Goal: Check status: Check status

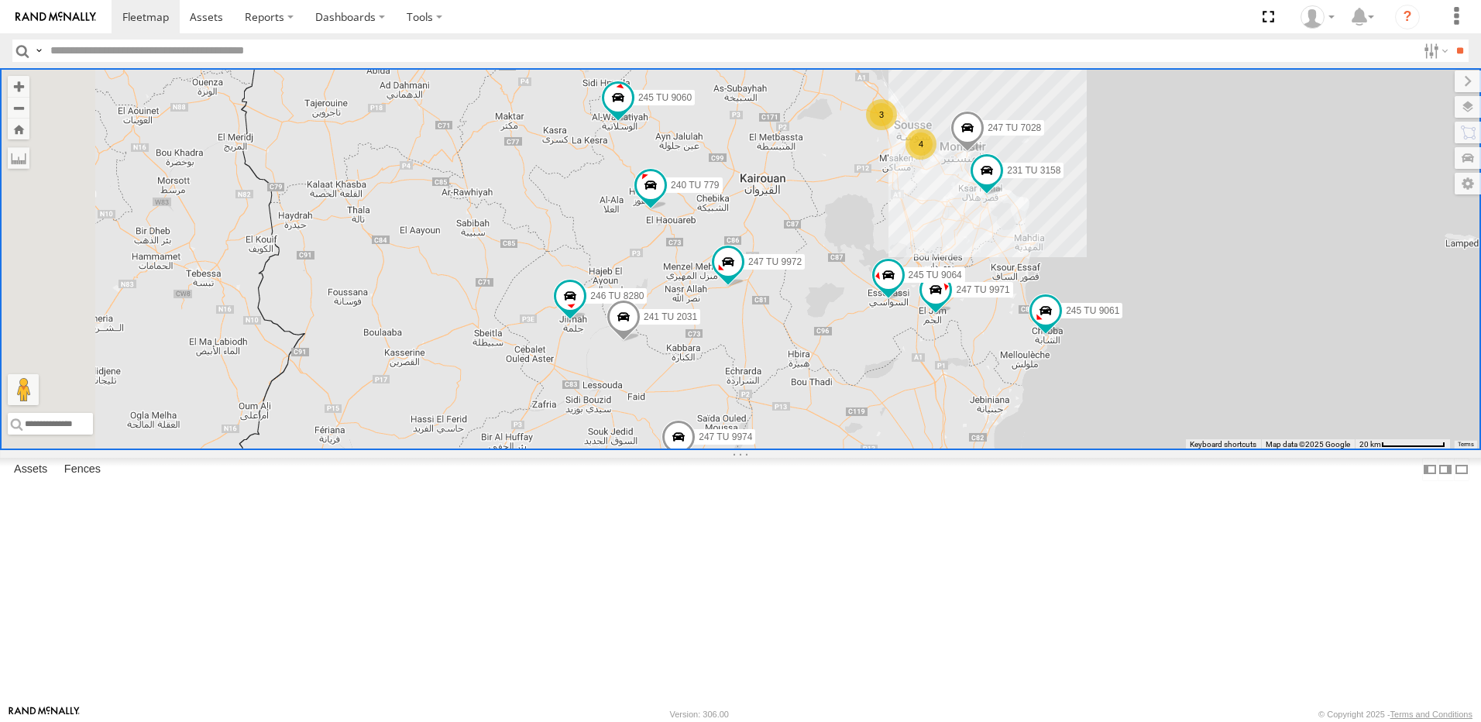
click at [736, 315] on div "247 TU 7028 245 TU 9061 245 TU 9063 246 TU 8280 241 TU 2031 245 TU 9060 240 TU …" at bounding box center [740, 259] width 1481 height 382
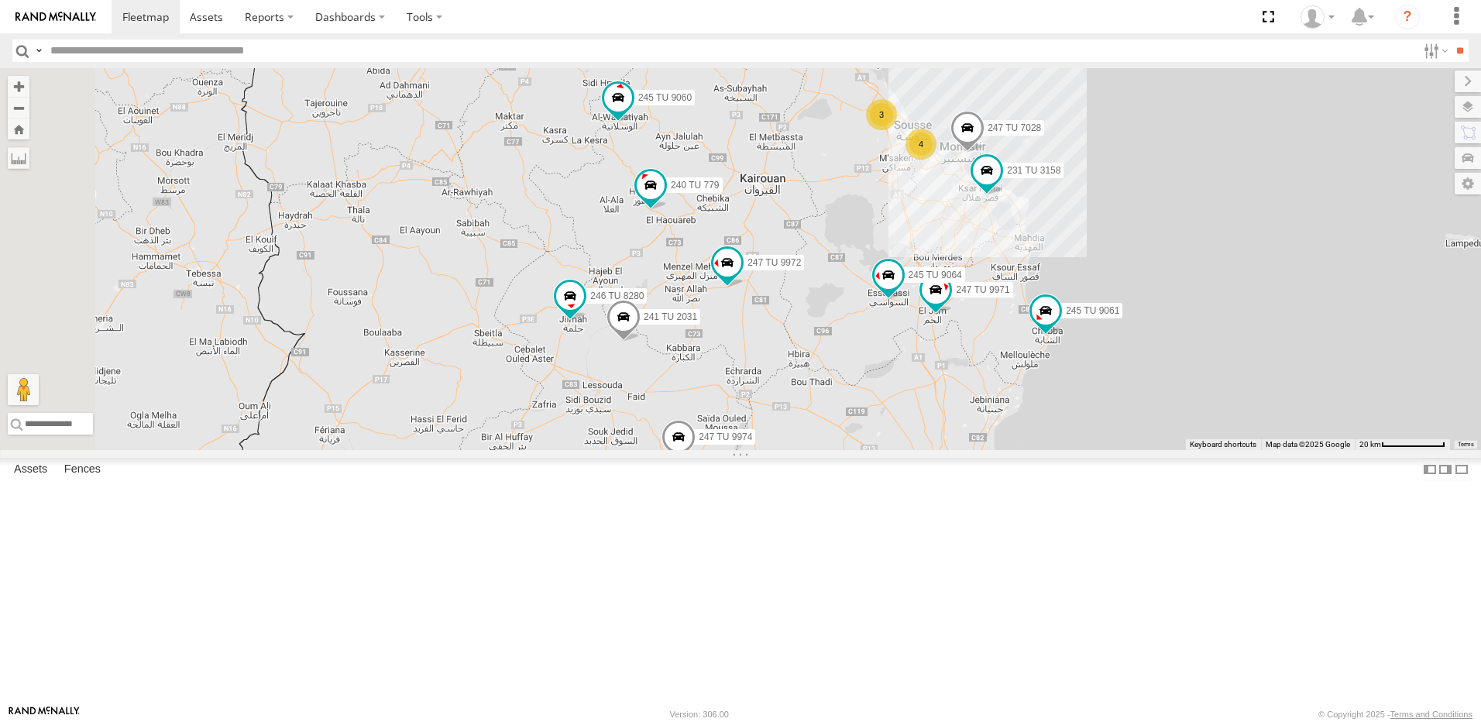
click at [603, 341] on div "247 TU 7028 245 TU 9061 245 TU 9063 246 TU 8280 241 TU 2031 245 TU 9060 240 TU …" at bounding box center [740, 259] width 1481 height 382
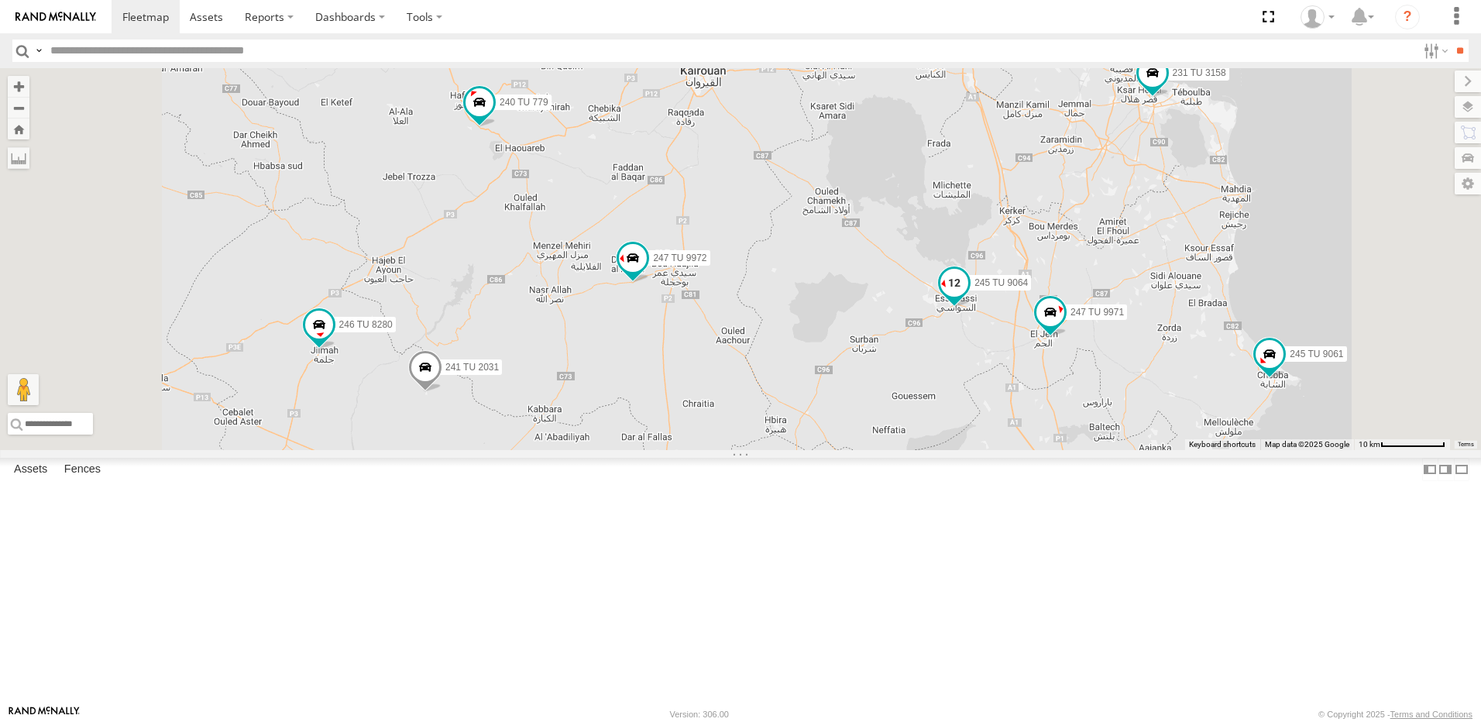
click at [971, 307] on span at bounding box center [954, 286] width 34 height 42
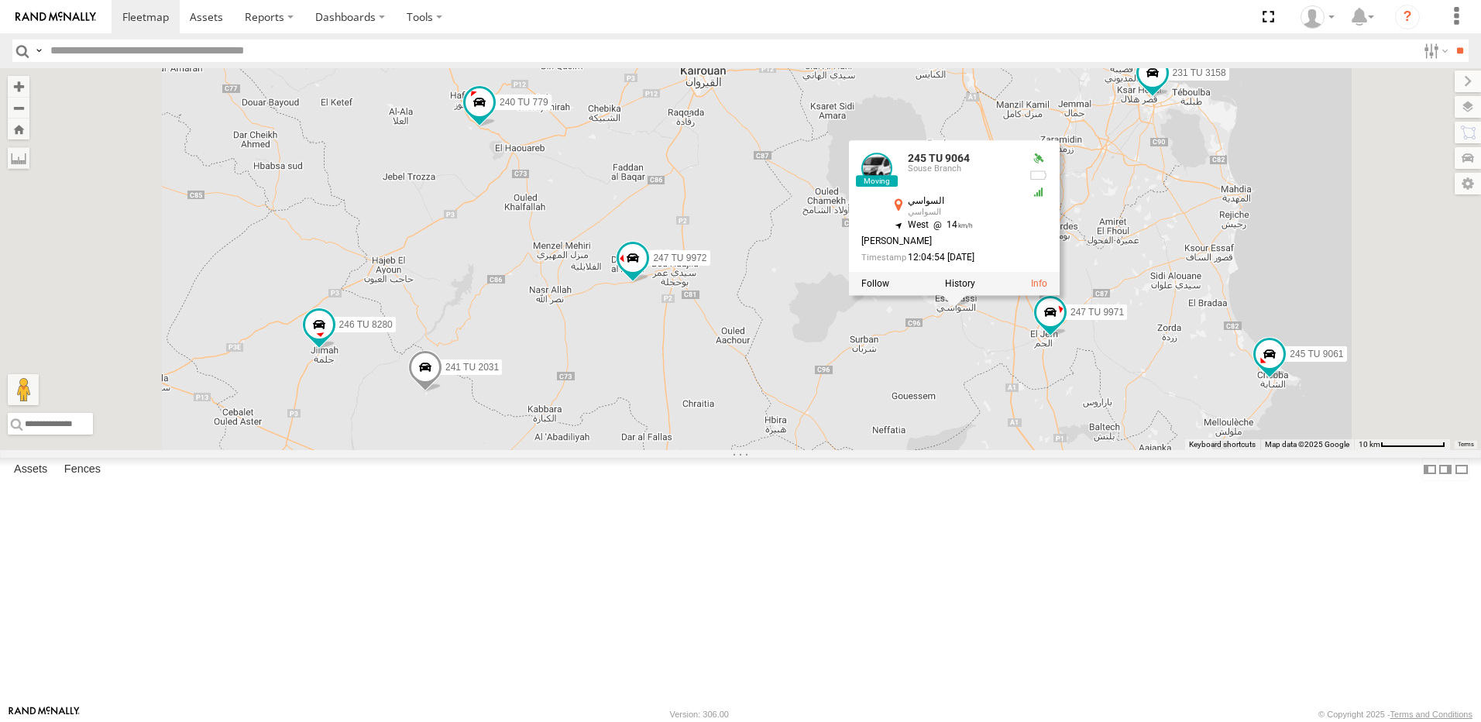
click at [1153, 450] on div "246 TU 8288 245 TU 9061 245 TU 9063 246 TU 8280 241 TU 2031 245 TU 4329 245 TU …" at bounding box center [740, 259] width 1481 height 382
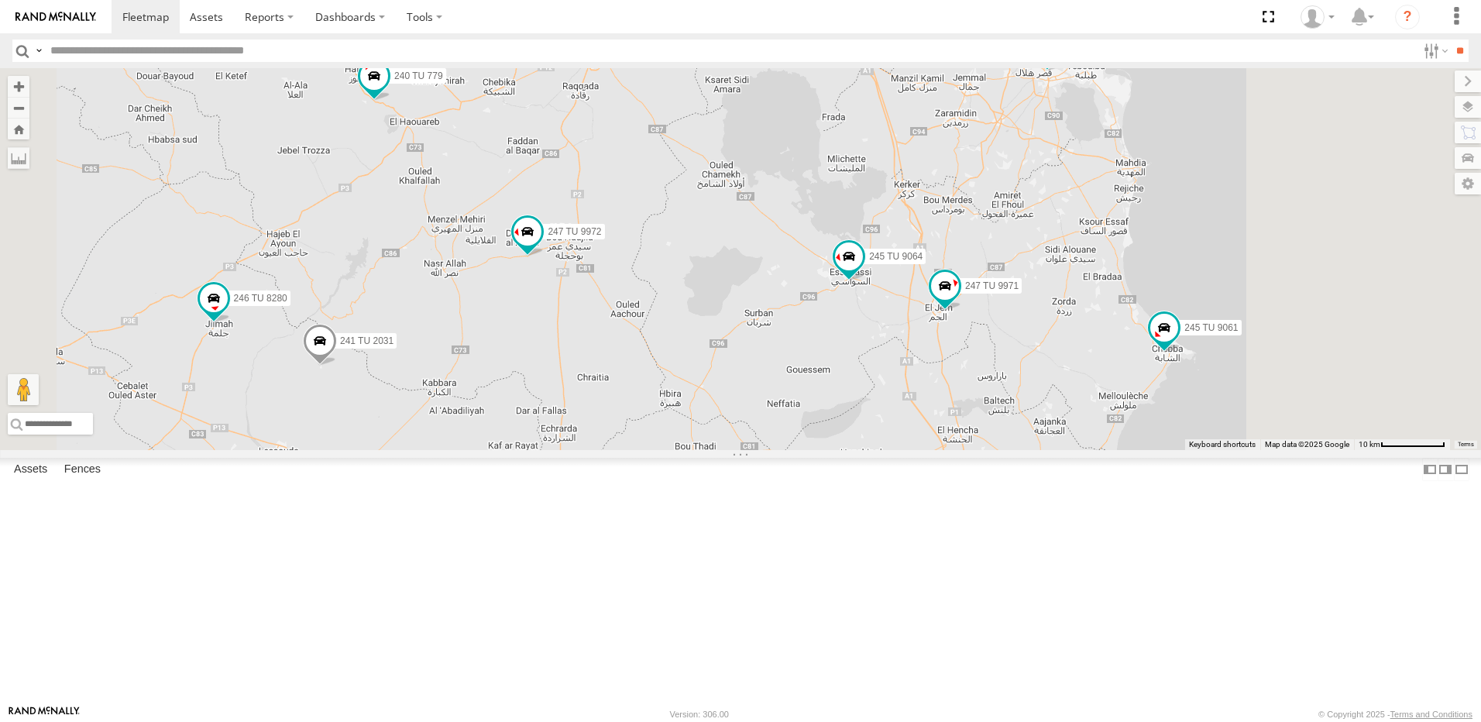
drag, startPoint x: 1246, startPoint y: 503, endPoint x: 1129, endPoint y: 473, distance: 121.5
click at [1129, 450] on div "246 TU 8288 245 TU 9061 245 TU 9063 246 TU 8280 241 TU 2031 245 TU 4329 245 TU …" at bounding box center [740, 259] width 1481 height 382
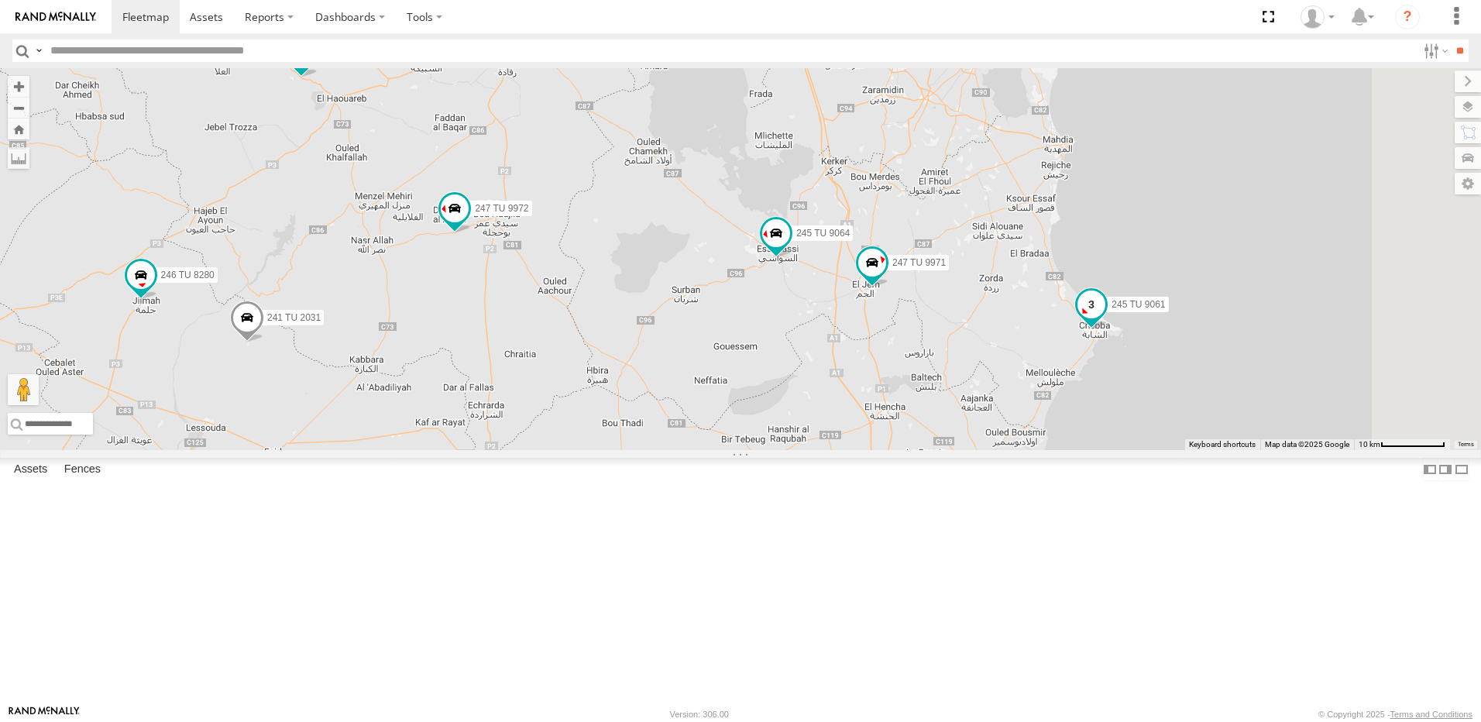
click at [1105, 318] on span at bounding box center [1091, 304] width 28 height 28
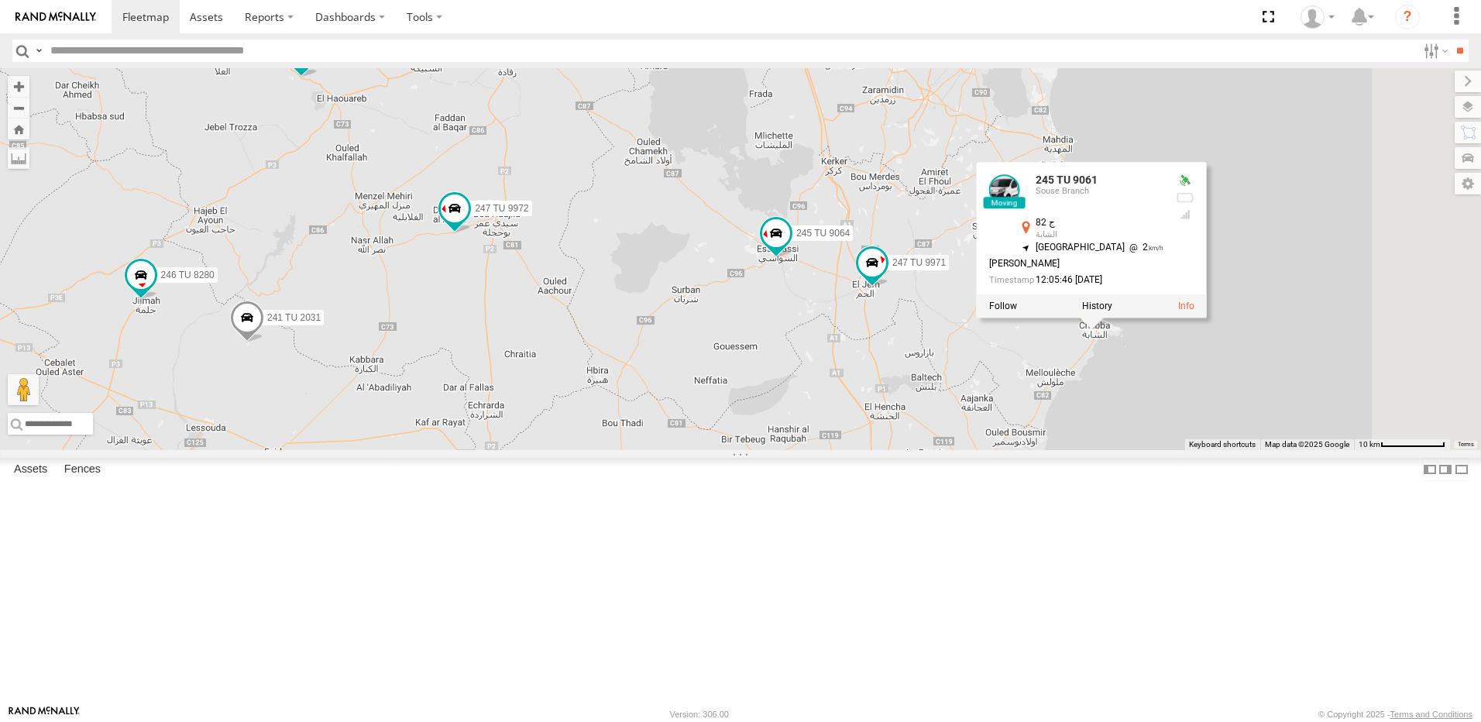
click at [1144, 450] on div "246 TU 8288 245 TU 9061 245 TU 9063 246 TU 8280 241 TU 2031 245 TU 4329 245 TU …" at bounding box center [740, 259] width 1481 height 382
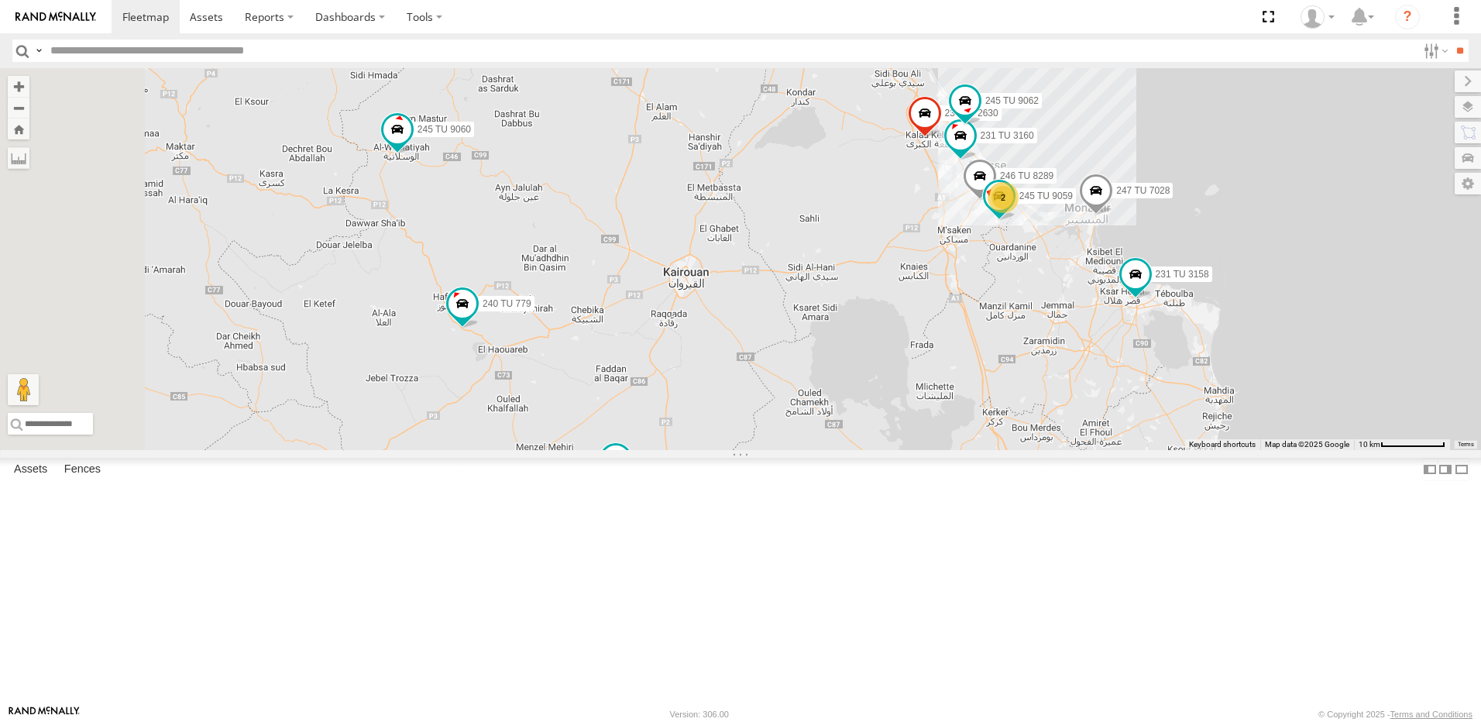
drag, startPoint x: 1101, startPoint y: 451, endPoint x: 1271, endPoint y: 642, distance: 255.7
click at [1271, 450] on div "246 TU 8288 245 TU 9061 245 TU 9063 246 TU 8280 241 TU 2031 245 TU 4329 245 TU …" at bounding box center [740, 259] width 1481 height 382
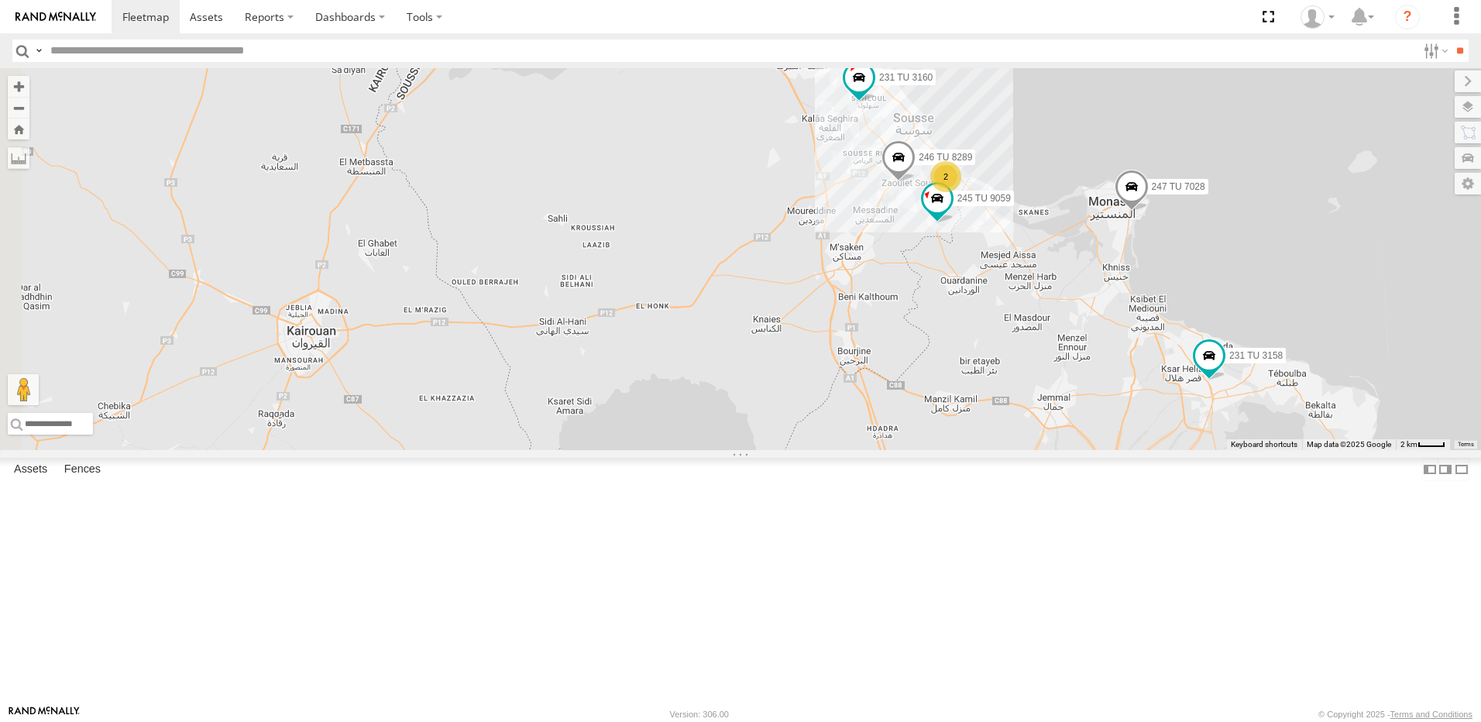
drag, startPoint x: 1203, startPoint y: 304, endPoint x: 1191, endPoint y: 496, distance: 192.4
click at [1191, 450] on div "246 TU 8288 245 TU 9061 245 TU 9063 246 TU 8280 241 TU 2031 245 TU 4329 245 TU …" at bounding box center [740, 259] width 1481 height 382
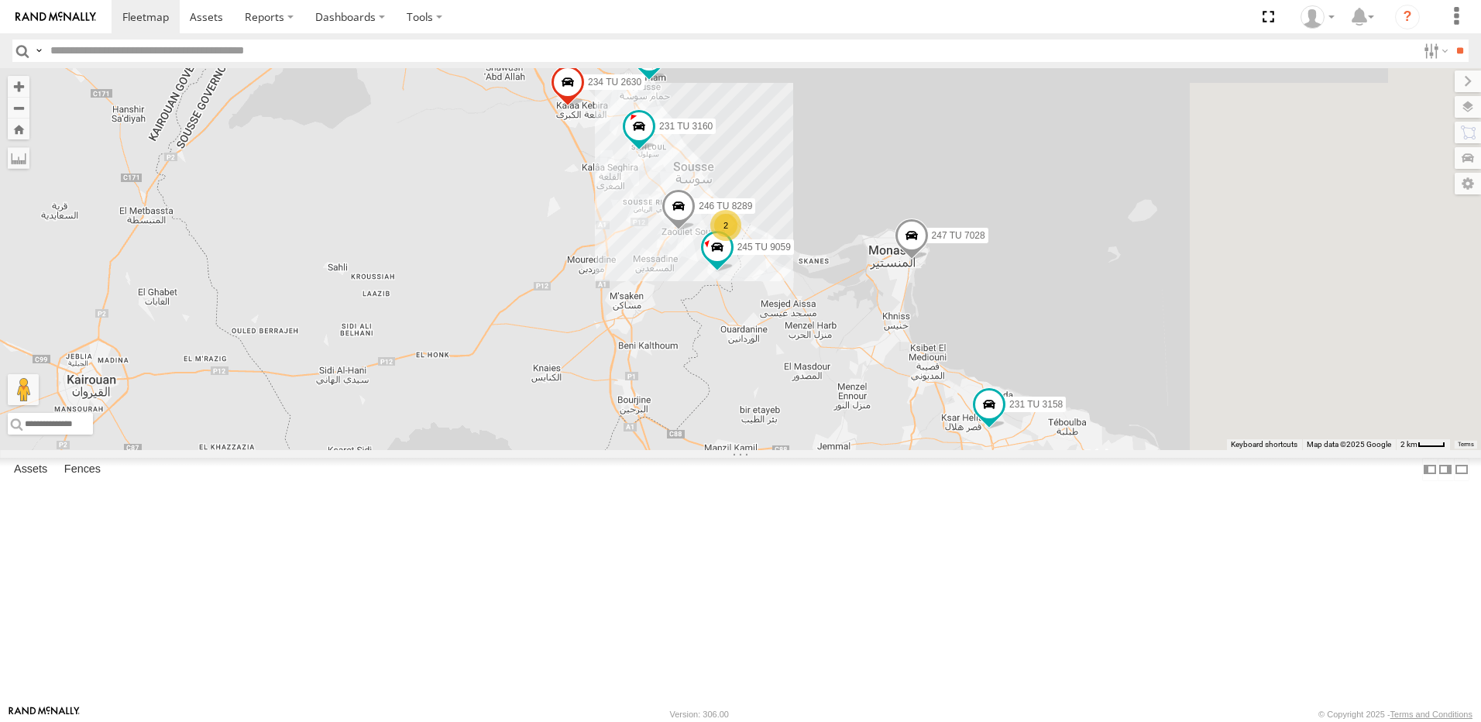
drag, startPoint x: 1167, startPoint y: 503, endPoint x: 1152, endPoint y: 497, distance: 16.4
click at [1152, 450] on div "246 TU 8288 245 TU 9061 245 TU 9063 246 TU 8280 241 TU 2031 245 TU 4329 245 TU …" at bounding box center [740, 259] width 1481 height 382
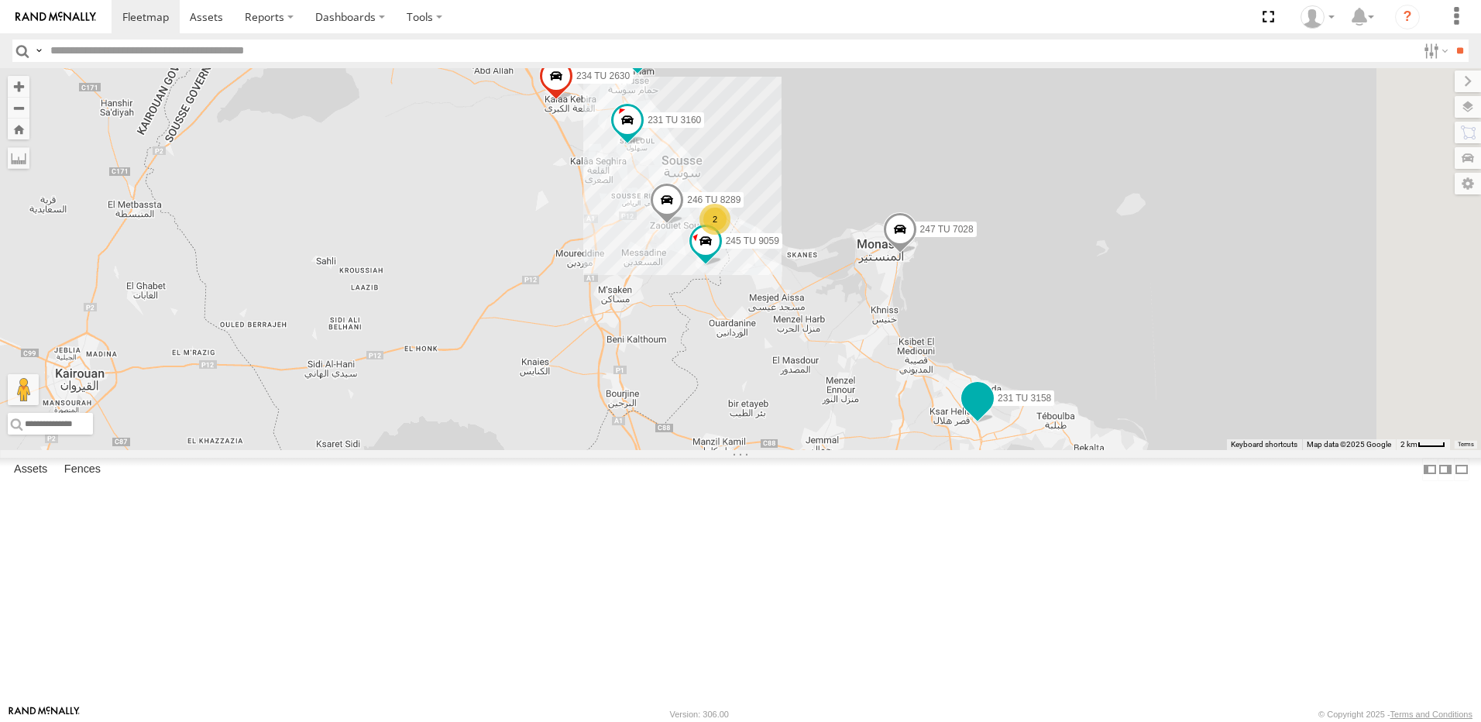
click at [991, 411] on span at bounding box center [978, 397] width 28 height 28
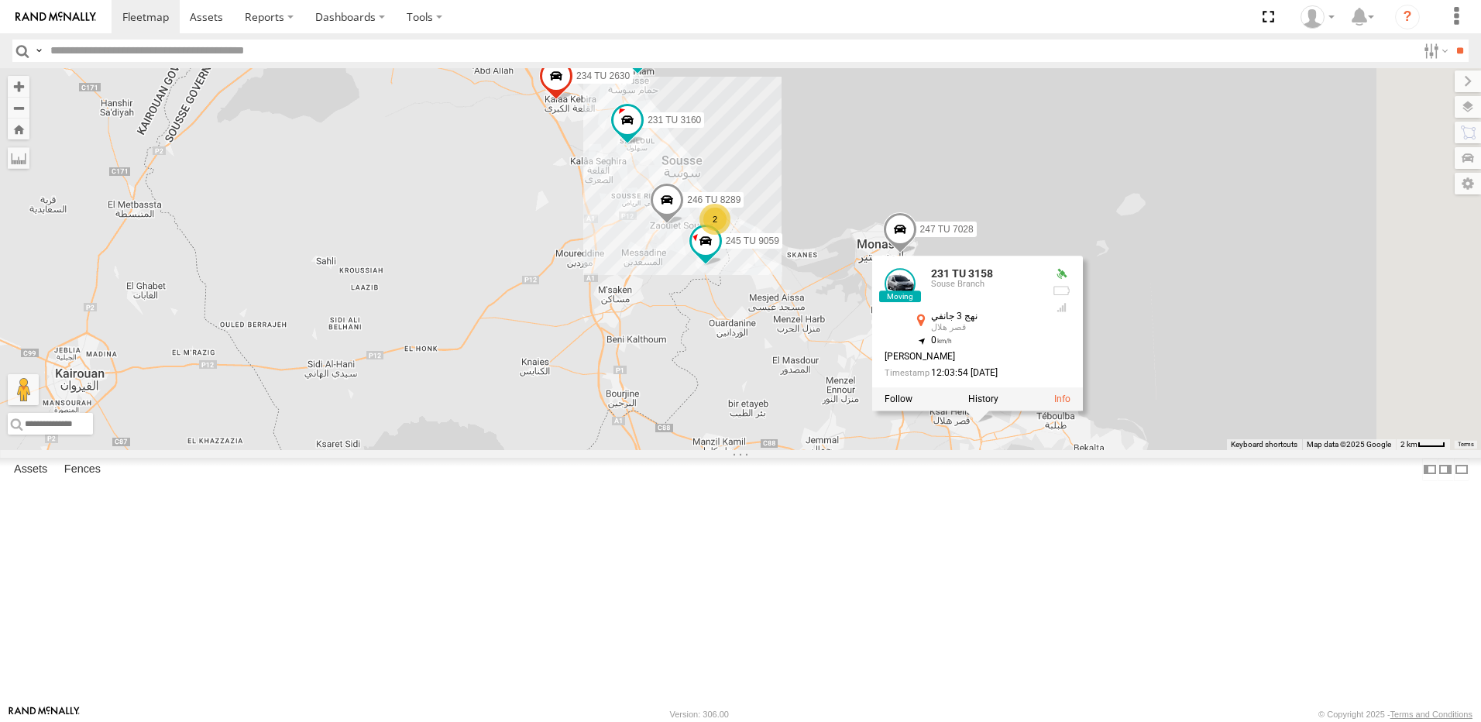
click at [947, 450] on div "246 TU 8288 245 TU 9061 245 TU 9063 246 TU 8280 241 TU 2031 245 TU 4329 245 TU …" at bounding box center [740, 259] width 1481 height 382
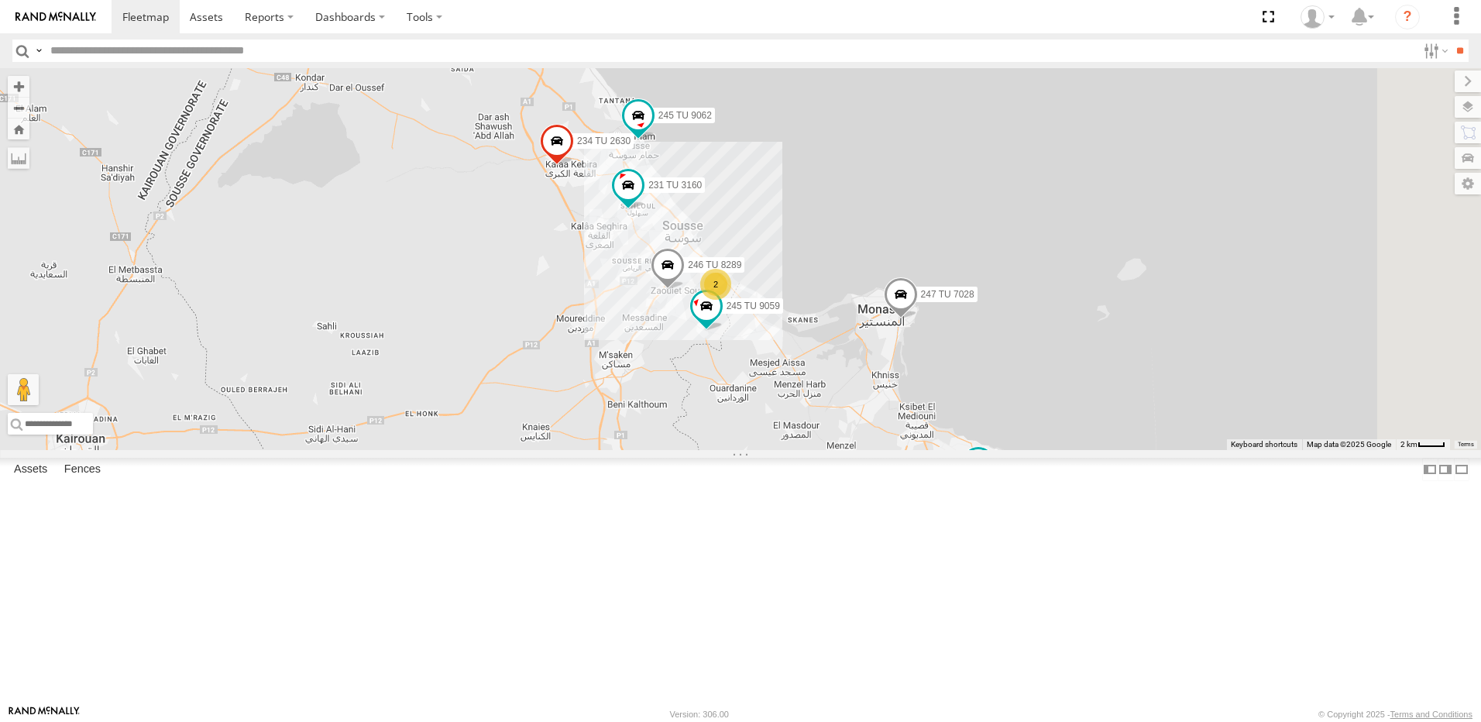
drag, startPoint x: 1036, startPoint y: 438, endPoint x: 1039, endPoint y: 538, distance: 99.2
click at [1039, 450] on div "246 TU 8288 245 TU 9061 245 TU 9063 246 TU 8280 241 TU 2031 245 TU 4329 245 TU …" at bounding box center [740, 259] width 1481 height 382
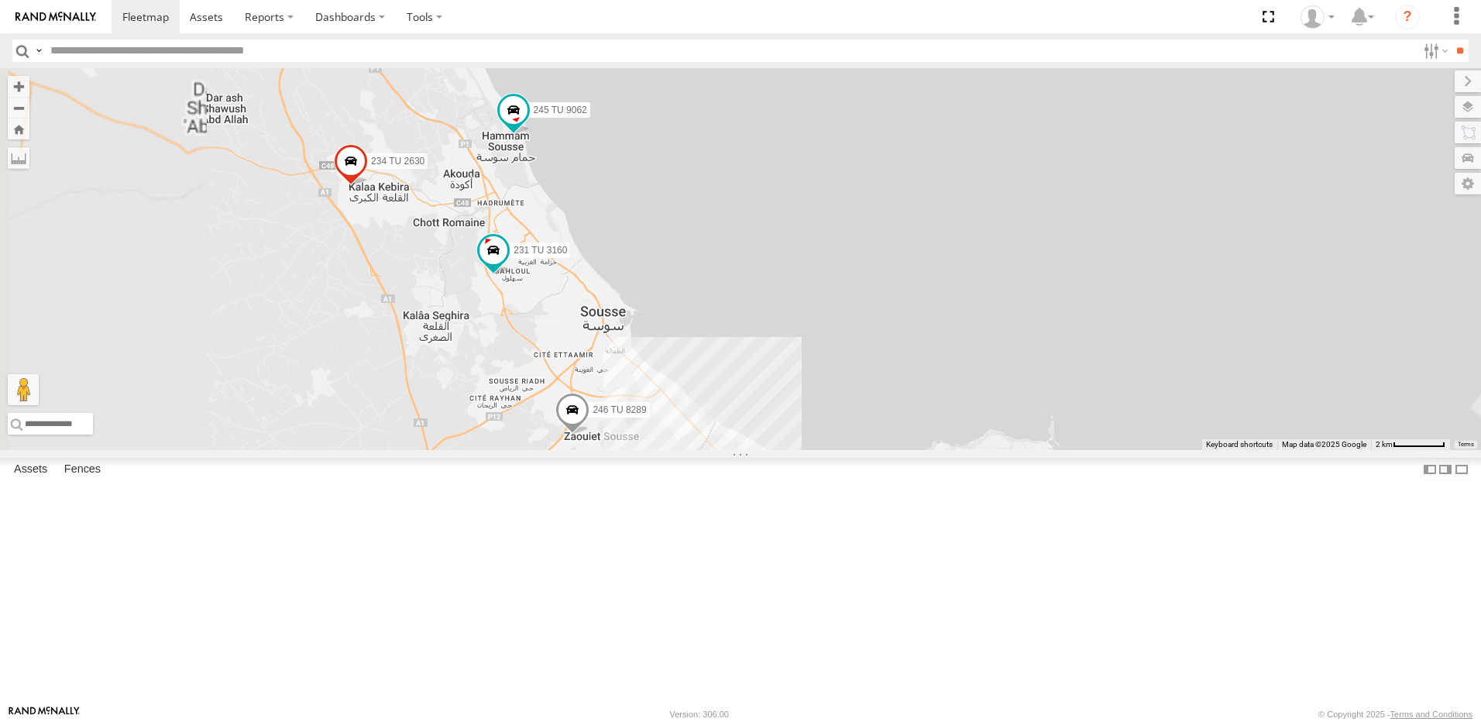
drag, startPoint x: 810, startPoint y: 575, endPoint x: 951, endPoint y: 404, distance: 221.8
click at [951, 404] on div "246 TU 8288 245 TU 9061 245 TU 9063 246 TU 8280 241 TU 2031 245 TU 4329 245 TU …" at bounding box center [740, 259] width 1481 height 382
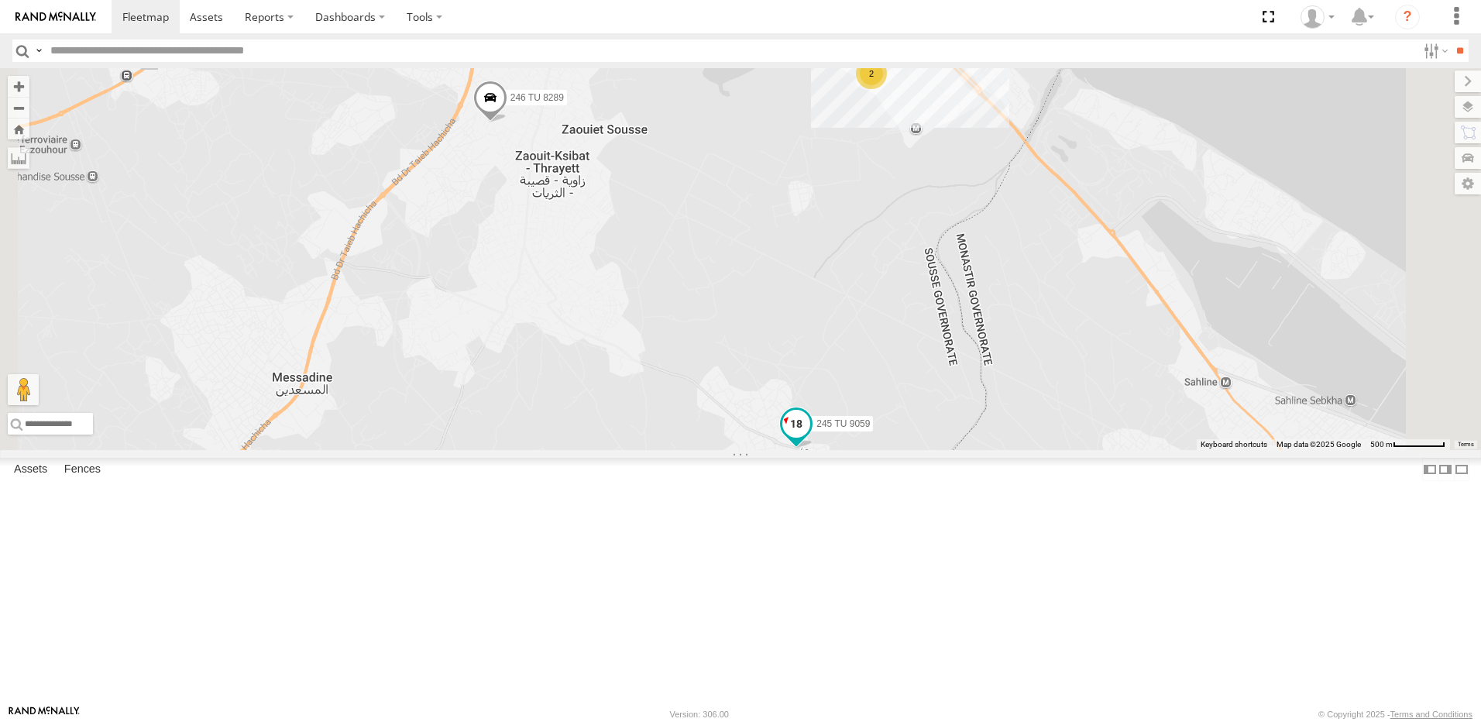
click at [810, 437] on span at bounding box center [796, 423] width 28 height 28
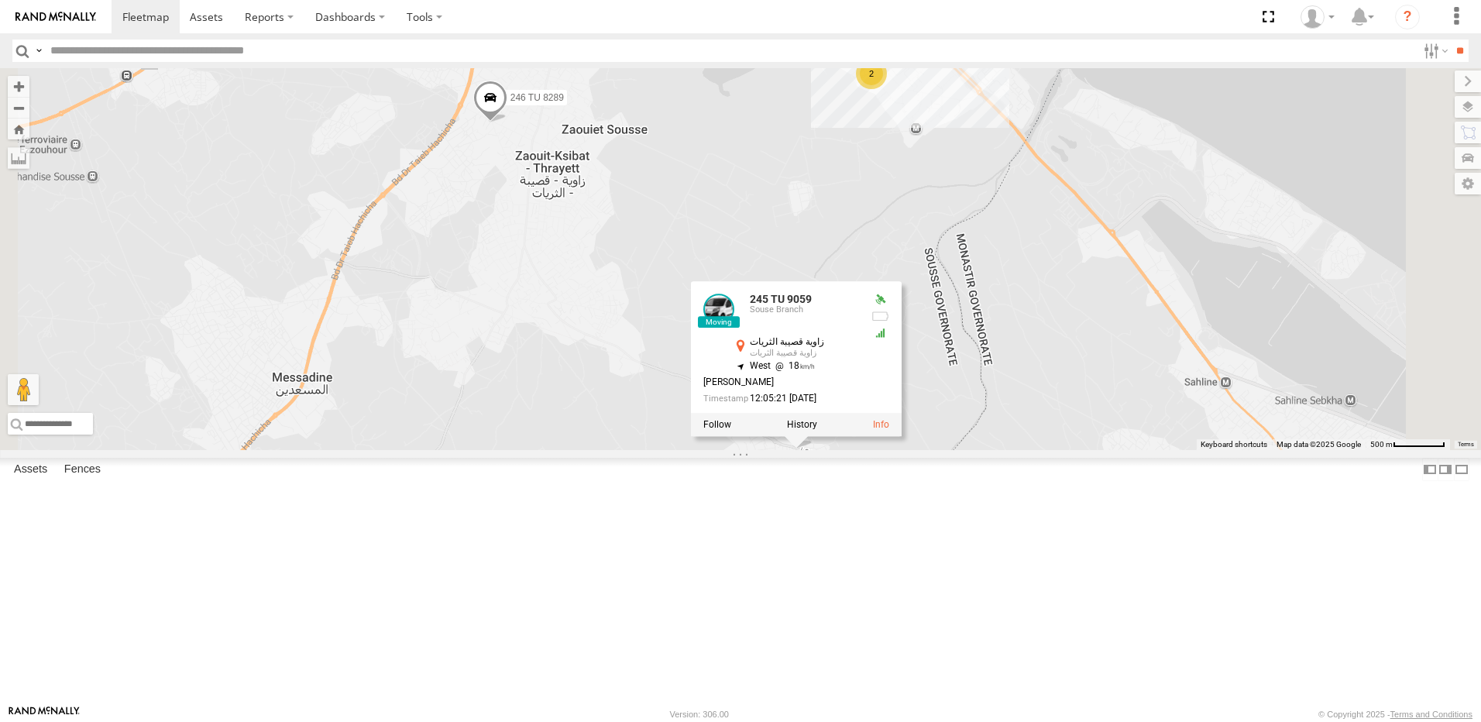
click at [796, 450] on div "246 TU 8288 245 TU 9061 245 TU 9063 246 TU 8280 241 TU 2031 245 TU 4329 245 TU …" at bounding box center [740, 259] width 1481 height 382
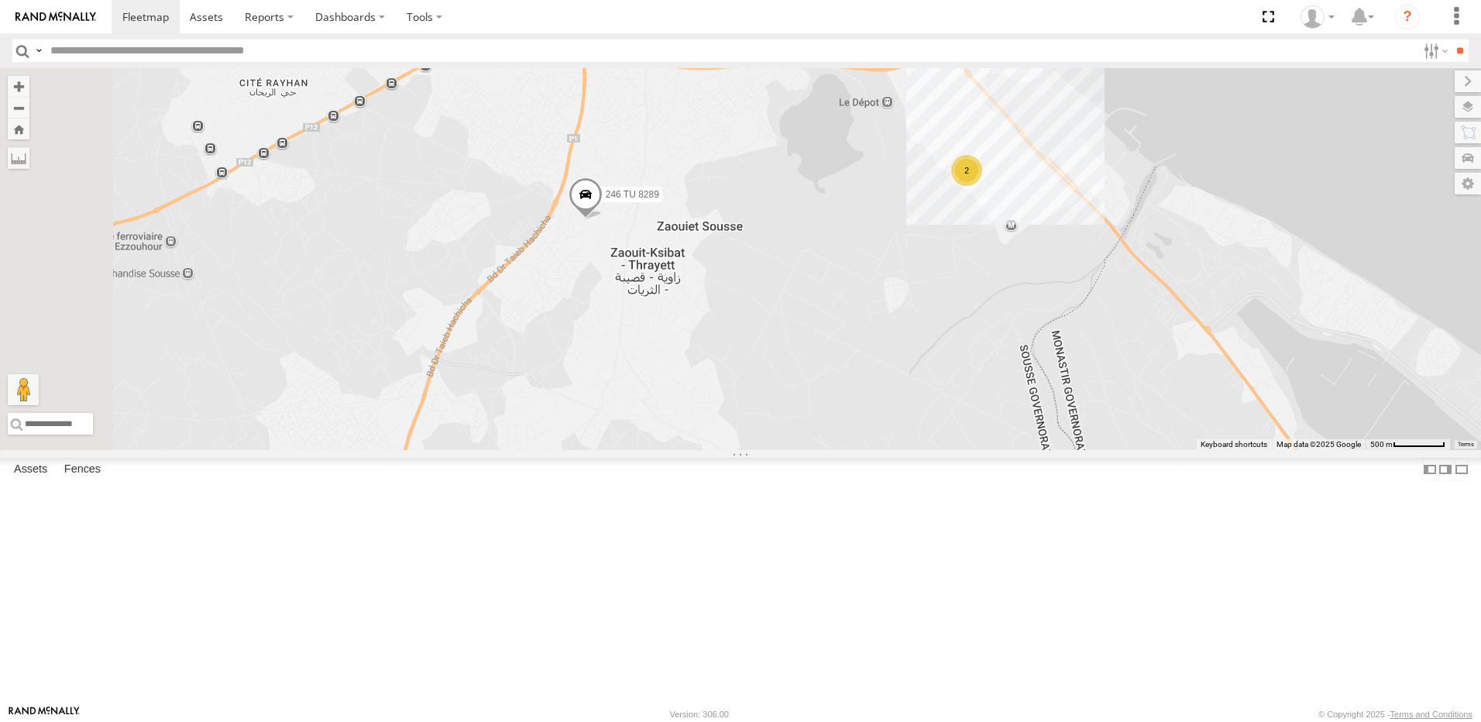
drag, startPoint x: 766, startPoint y: 473, endPoint x: 827, endPoint y: 533, distance: 85.4
click at [827, 450] on div "246 TU 8288 245 TU 9061 245 TU 9063 246 TU 8280 241 TU 2031 245 TU 4329 245 TU …" at bounding box center [740, 259] width 1481 height 382
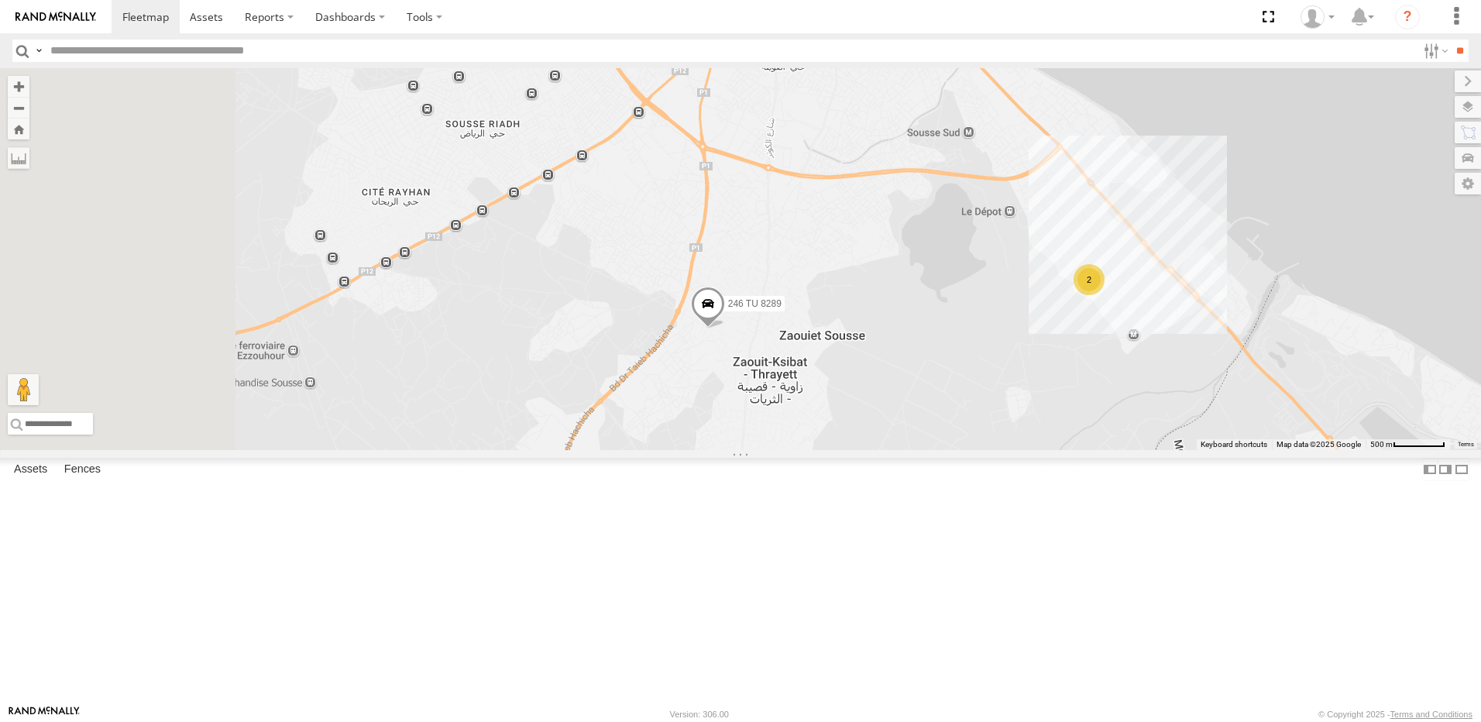
drag, startPoint x: 679, startPoint y: 401, endPoint x: 802, endPoint y: 510, distance: 164.1
click at [802, 450] on div "246 TU 8288 245 TU 9061 245 TU 9063 246 TU 8280 241 TU 2031 245 TU 4329 245 TU …" at bounding box center [740, 259] width 1481 height 382
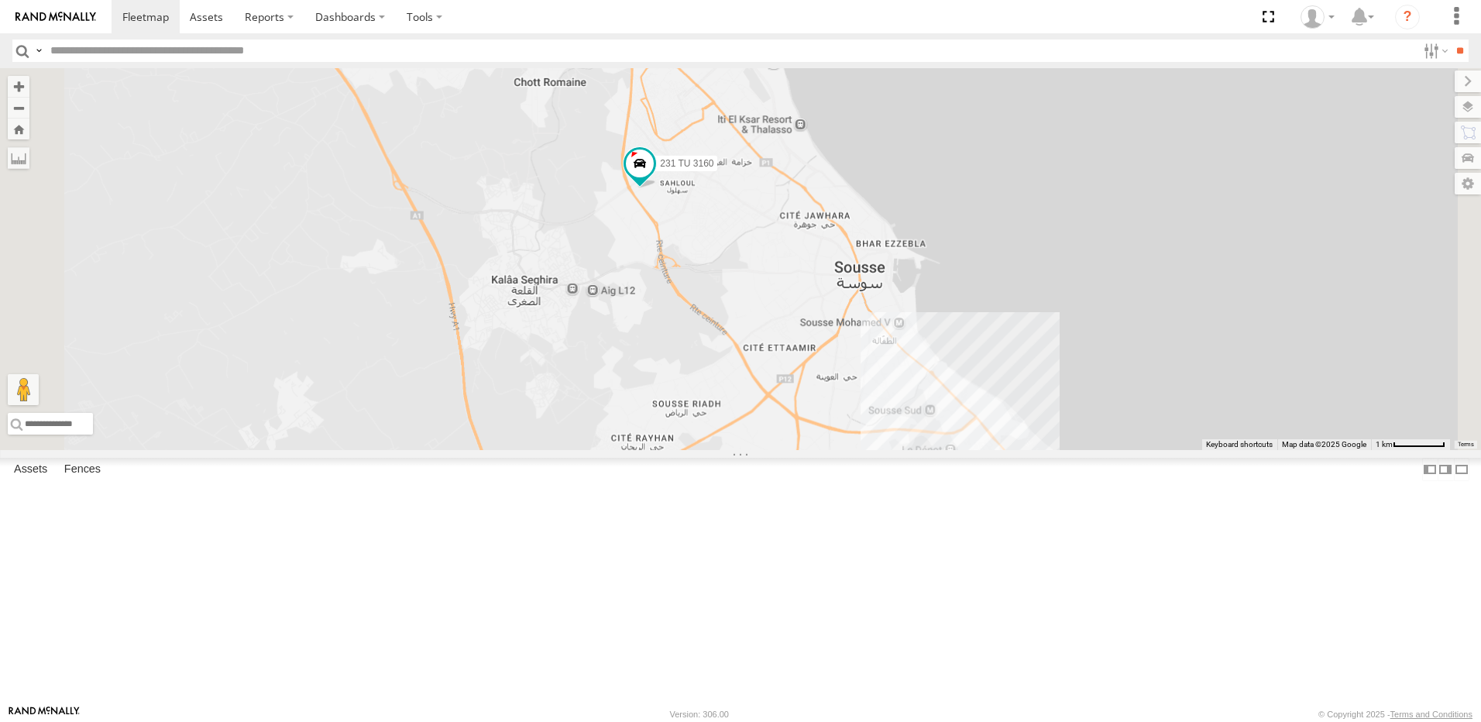
drag, startPoint x: 740, startPoint y: 411, endPoint x: 770, endPoint y: 468, distance: 64.8
click at [770, 450] on div "246 TU 8288 245 TU 9061 245 TU 9063 246 TU 8280 241 TU 2031 245 TU 4329 245 TU …" at bounding box center [740, 259] width 1481 height 382
click at [818, 280] on div "246 TU 8288 245 TU 9061 245 TU 9063 246 TU 8280 241 TU 2031 245 TU 4329 245 TU …" at bounding box center [740, 259] width 1481 height 382
click at [656, 179] on span at bounding box center [642, 165] width 28 height 28
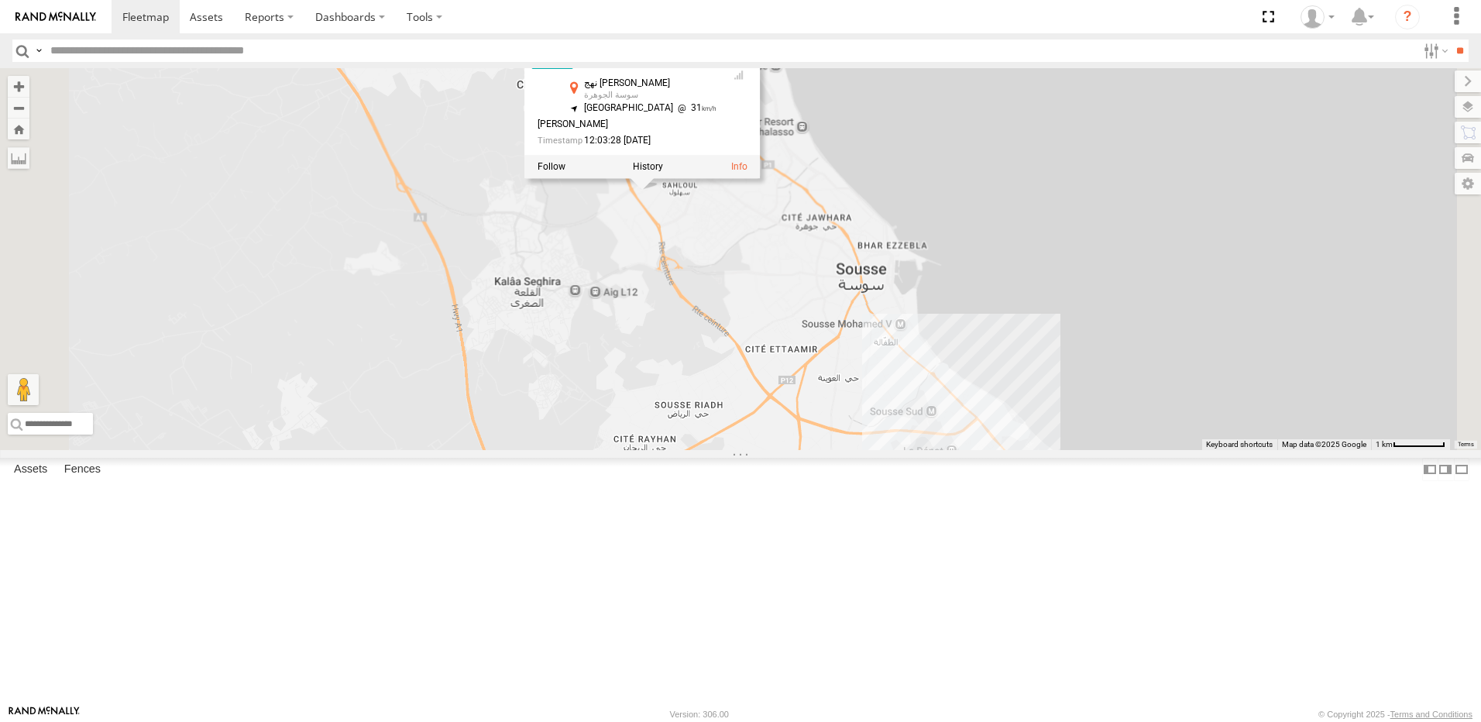
click at [826, 375] on div "246 TU 8288 245 TU 9061 245 TU 9063 246 TU 8280 241 TU 2031 245 TU 4329 245 TU …" at bounding box center [740, 259] width 1481 height 382
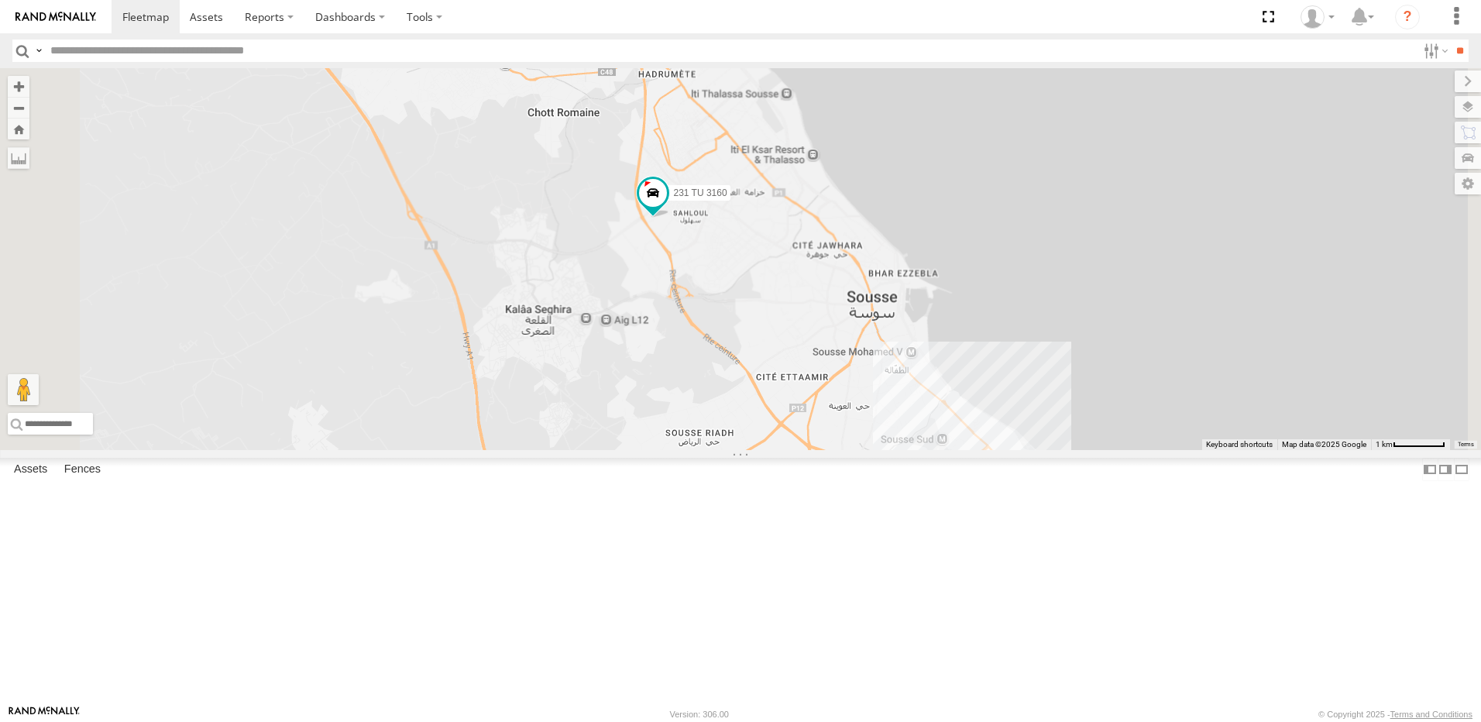
drag, startPoint x: 729, startPoint y: 366, endPoint x: 829, endPoint y: 471, distance: 145.2
click at [827, 450] on div "246 TU 8288 245 TU 9061 245 TU 9063 246 TU 8280 241 TU 2031 245 TU 4329 245 TU …" at bounding box center [740, 259] width 1481 height 382
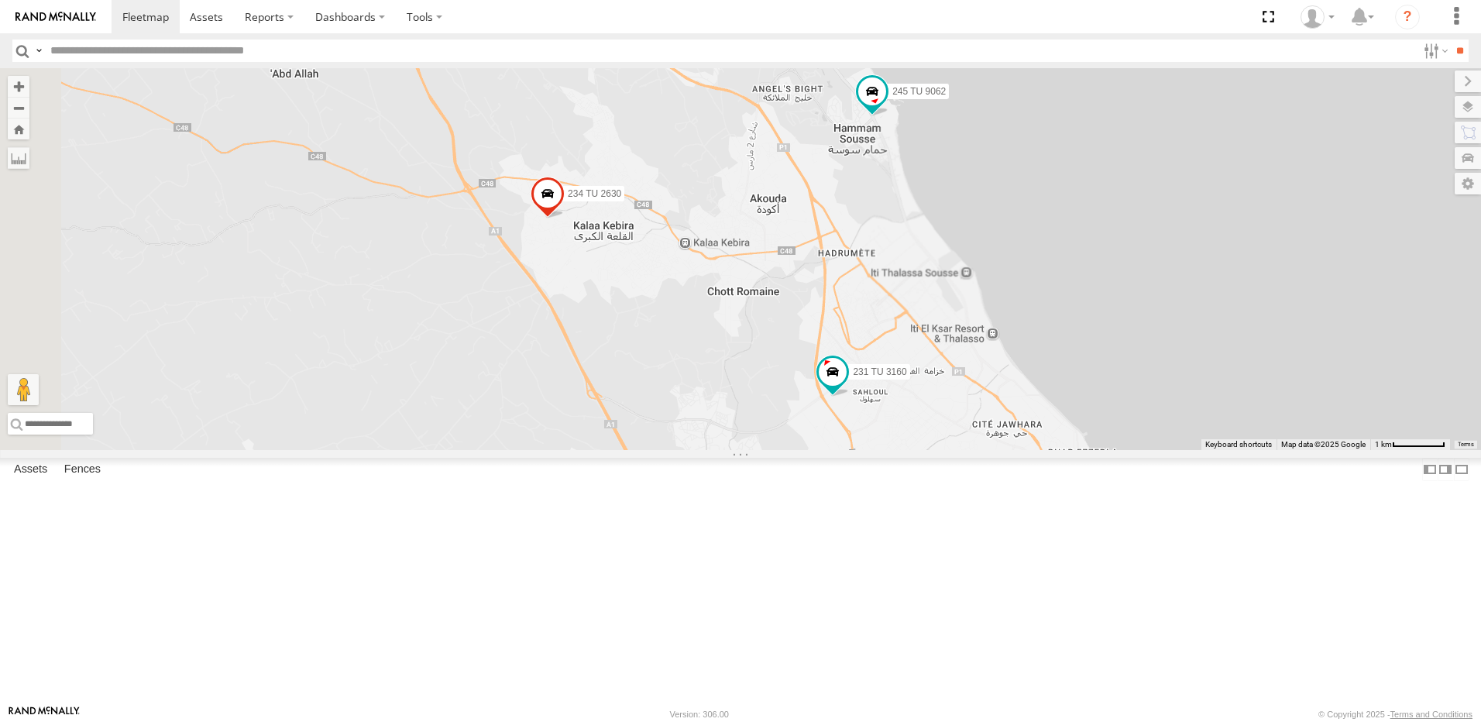
click at [565, 218] on span at bounding box center [548, 198] width 34 height 42
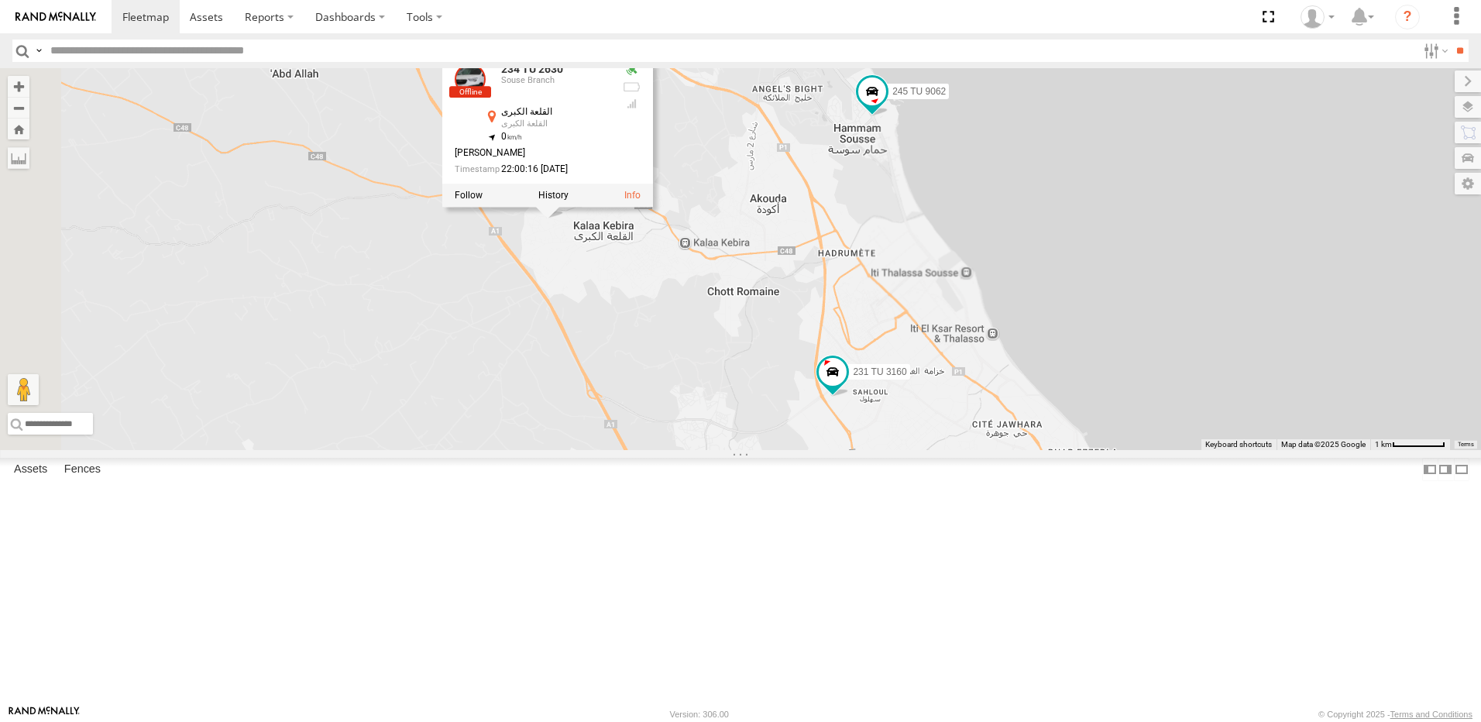
click at [892, 430] on div "246 TU 8288 245 TU 9061 245 TU 9063 246 TU 8280 241 TU 2031 245 TU 4329 245 TU …" at bounding box center [740, 259] width 1481 height 382
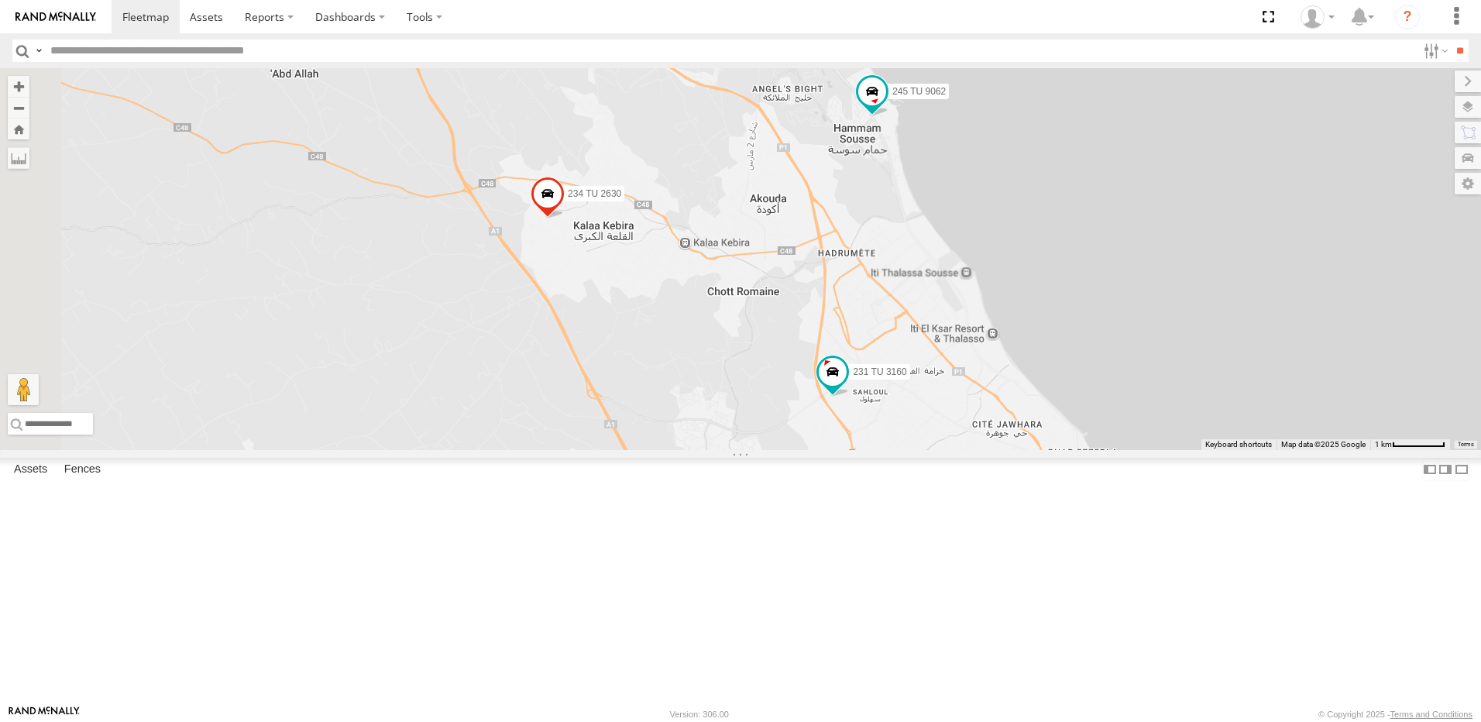
drag, startPoint x: 1052, startPoint y: 376, endPoint x: 1000, endPoint y: 466, distance: 103.1
click at [1000, 450] on div "246 TU 8288 245 TU 9061 245 TU 9063 246 TU 8280 241 TU 2031 245 TU 4329 245 TU …" at bounding box center [740, 259] width 1481 height 382
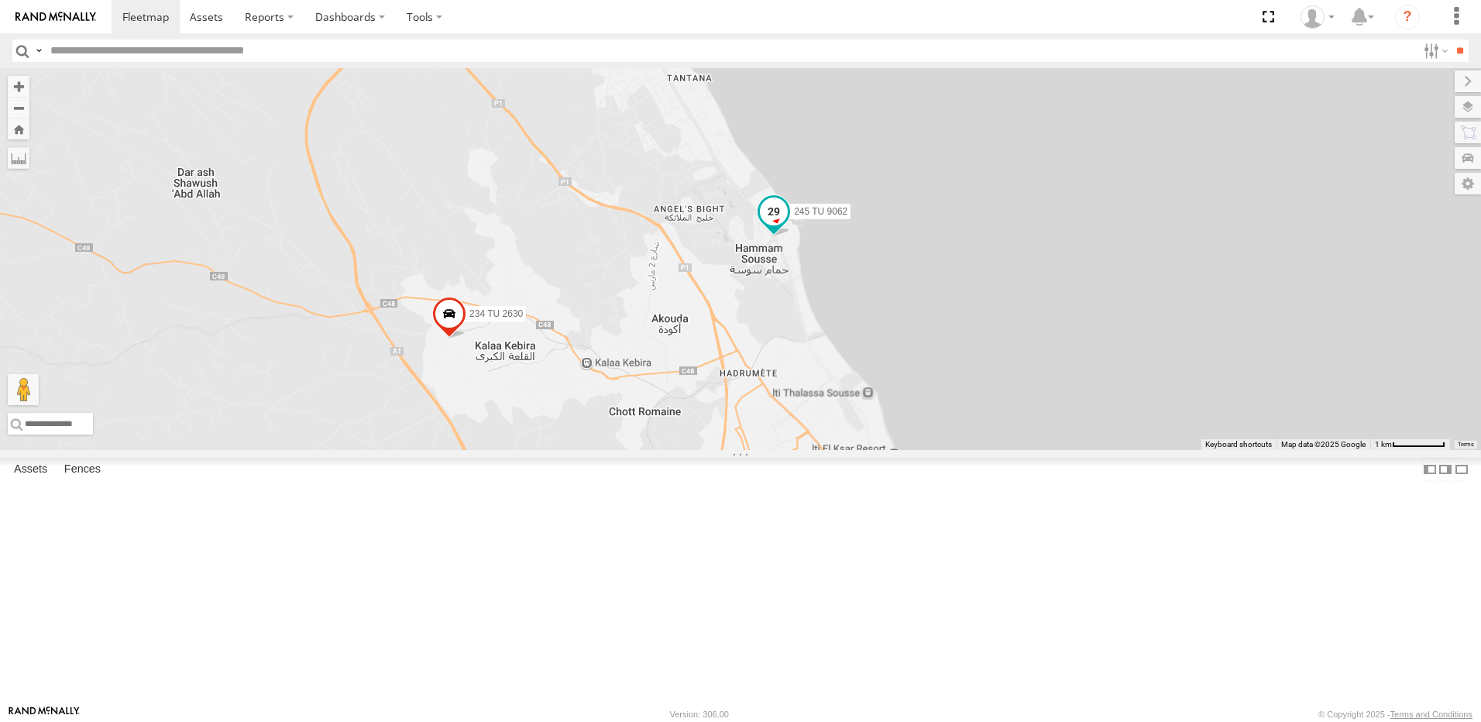
click at [791, 236] on span at bounding box center [774, 215] width 34 height 42
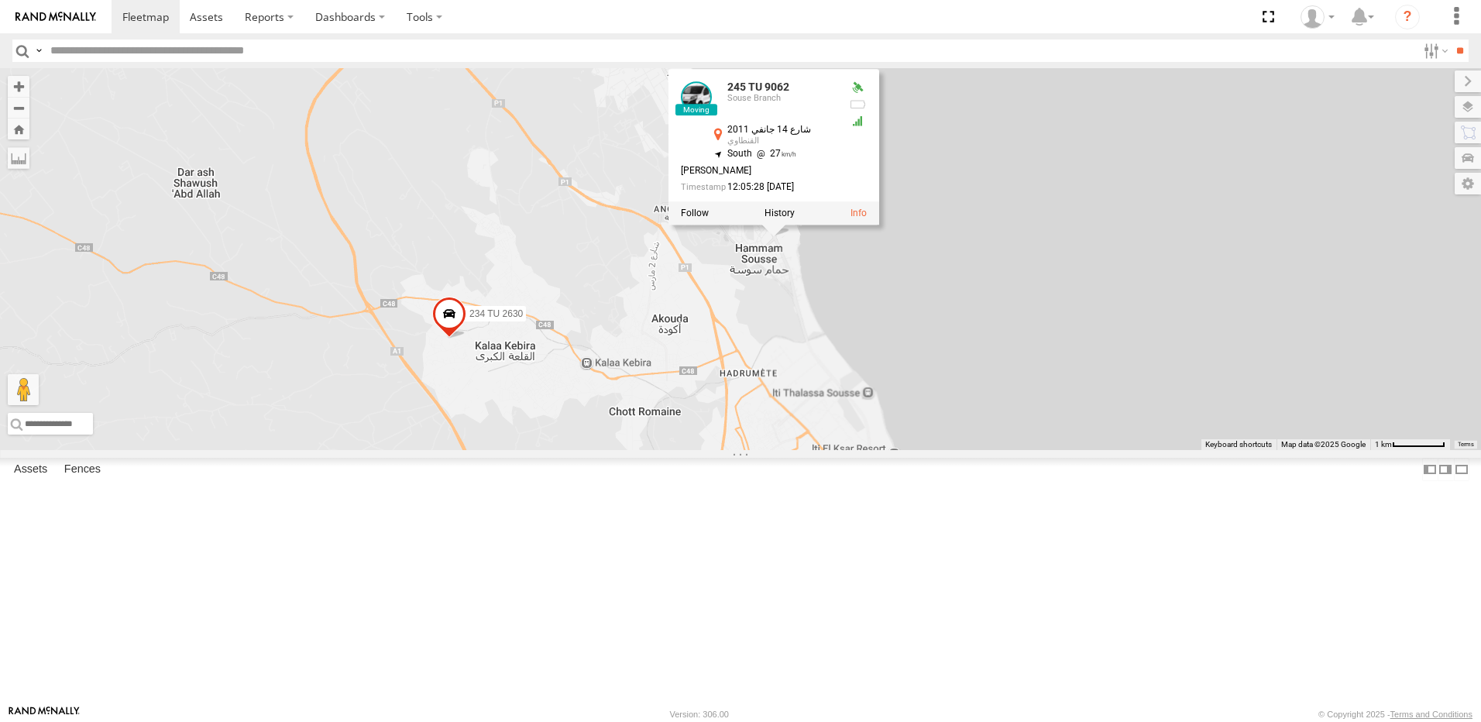
drag, startPoint x: 728, startPoint y: 406, endPoint x: 737, endPoint y: 415, distance: 13.1
click at [734, 413] on div "246 TU 8288 245 TU 9061 245 TU 9063 246 TU 8280 241 TU 2031 245 TU 4329 245 TU …" at bounding box center [740, 259] width 1481 height 382
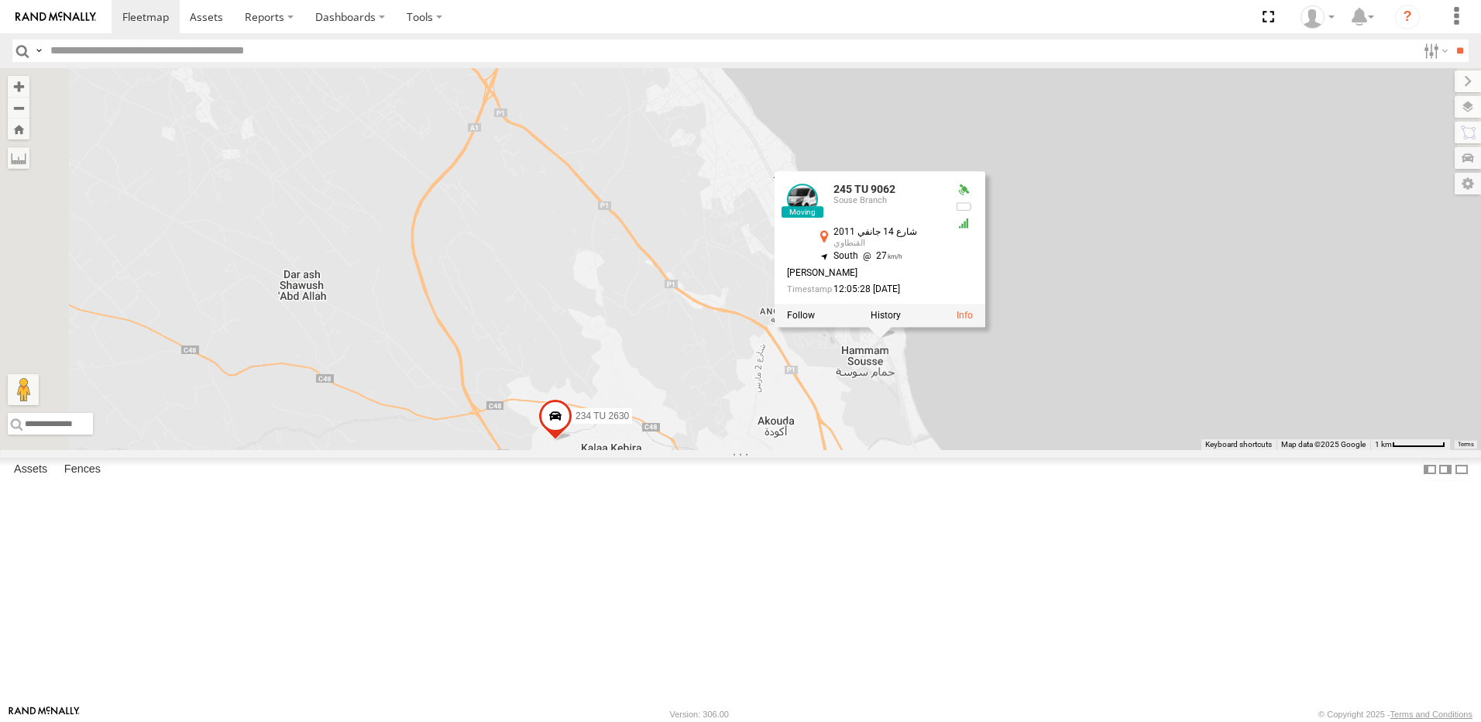
drag, startPoint x: 840, startPoint y: 431, endPoint x: 903, endPoint y: 473, distance: 75.4
click at [904, 450] on div "246 TU 8288 245 TU 9061 245 TU 9063 246 TU 8280 241 TU 2031 245 TU 4329 245 TU …" at bounding box center [740, 259] width 1481 height 382
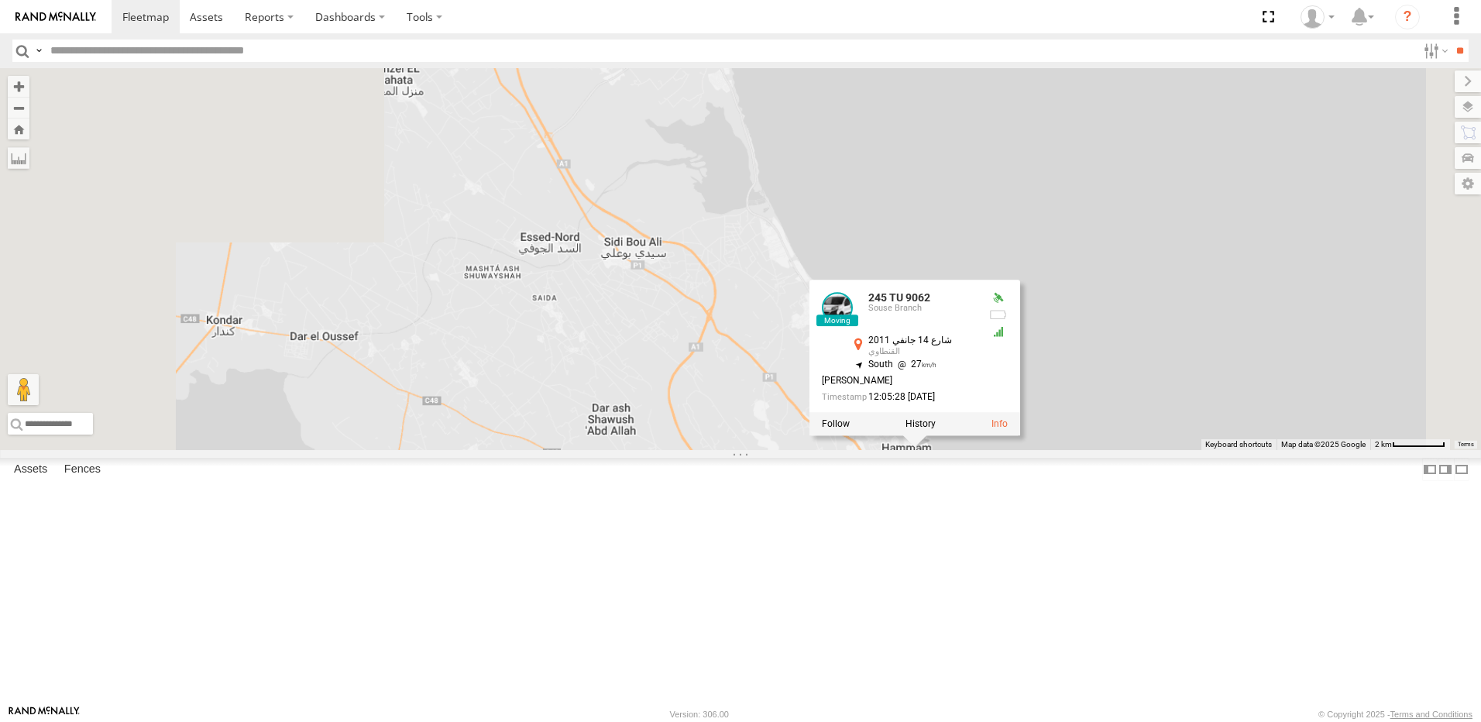
click at [845, 450] on div "246 TU 8288 245 TU 9061 245 TU 9063 246 TU 8280 241 TU 2031 245 TU 4329 245 TU …" at bounding box center [740, 259] width 1481 height 382
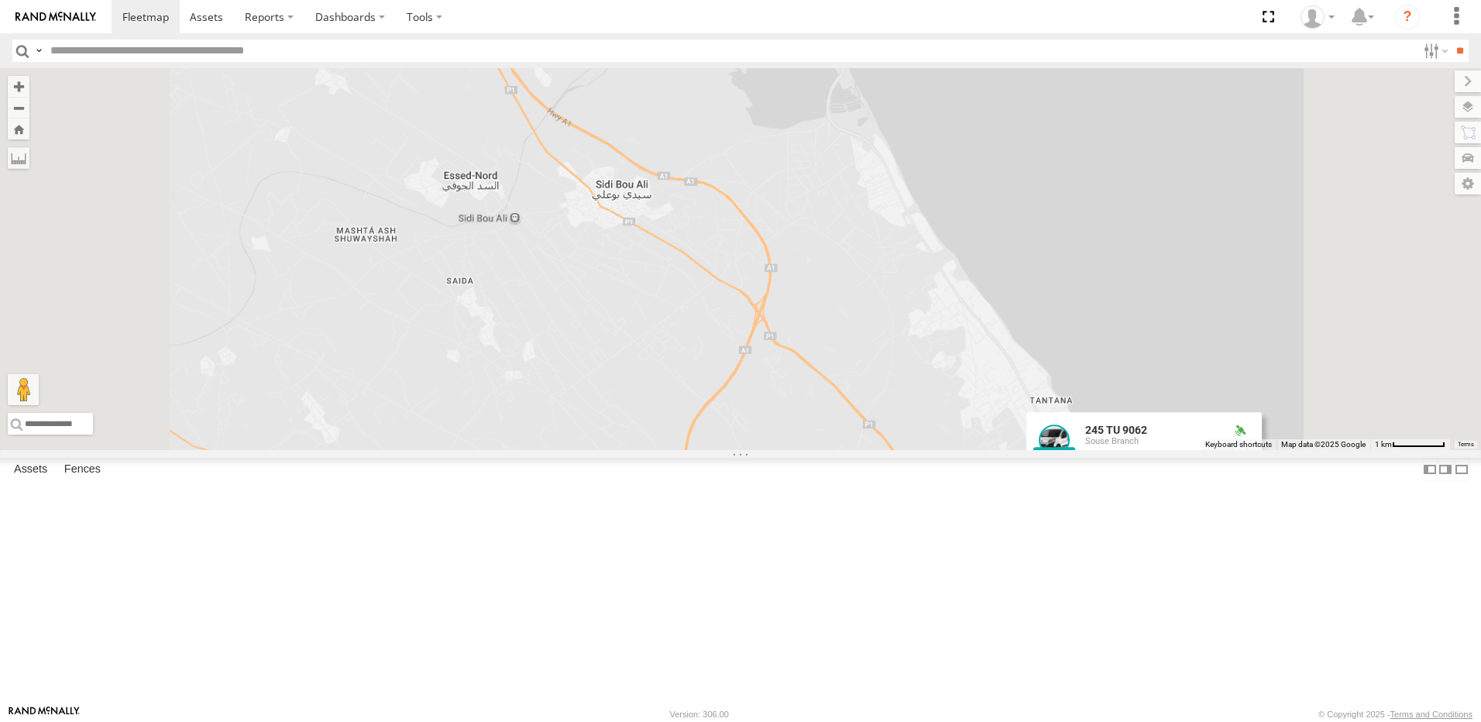
click at [845, 448] on div "246 TU 8288 245 TU 9061 245 TU 9063 246 TU 8280 241 TU 2031 245 TU 4329 245 TU …" at bounding box center [740, 259] width 1481 height 382
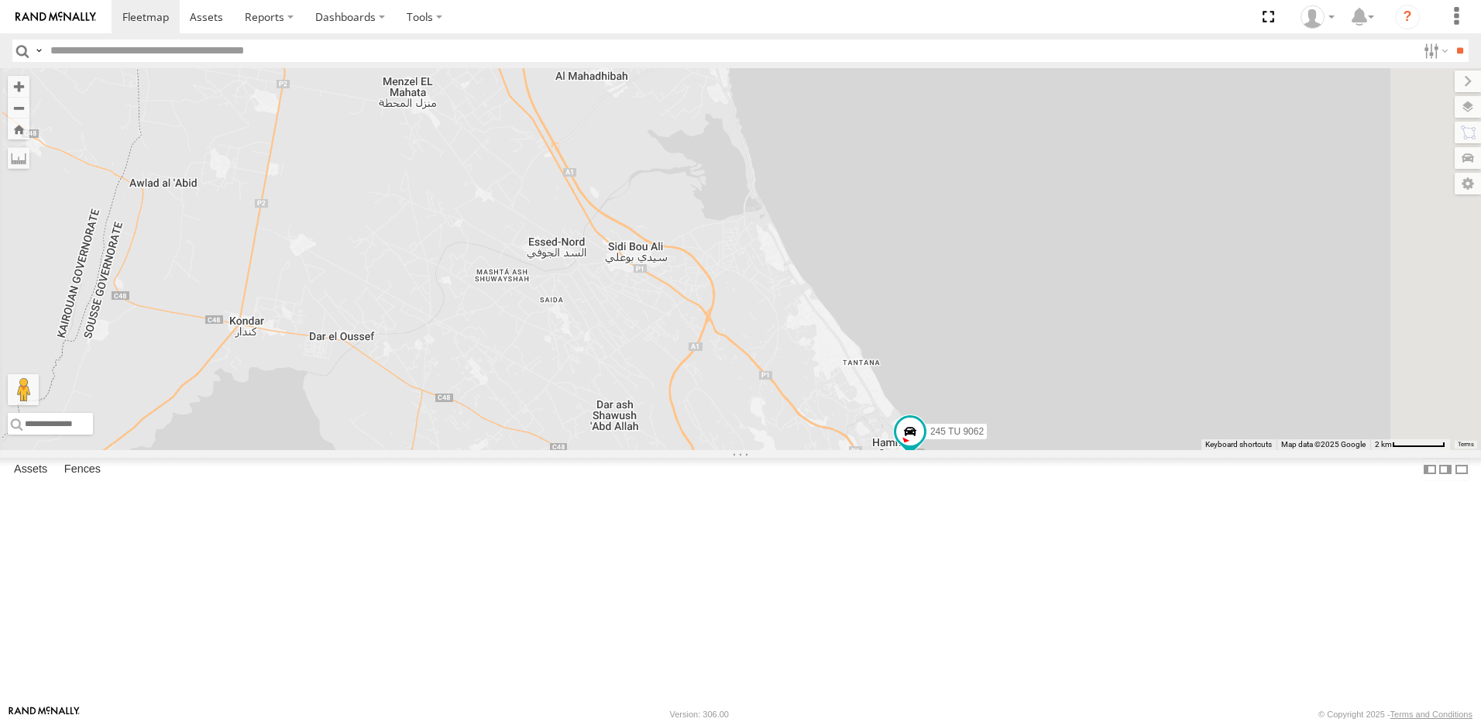
drag, startPoint x: 846, startPoint y: 457, endPoint x: 864, endPoint y: 395, distance: 64.5
click at [858, 416] on div "246 TU 8288 245 TU 9061 245 TU 9063 246 TU 8280 241 TU 2031 245 TU 4329 245 TU …" at bounding box center [740, 259] width 1481 height 382
